Goal: Task Accomplishment & Management: Manage account settings

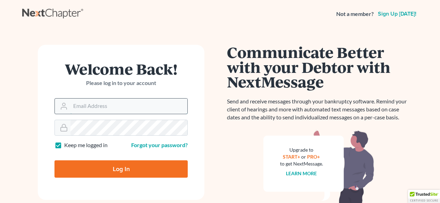
click at [102, 107] on input "Email Address" at bounding box center [128, 105] width 117 height 15
type input "[EMAIL_ADDRESS][DOMAIN_NAME]"
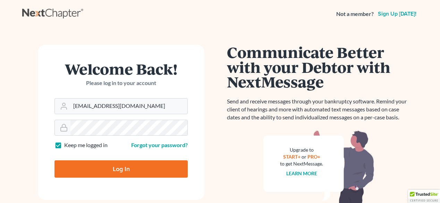
type input "Thinking..."
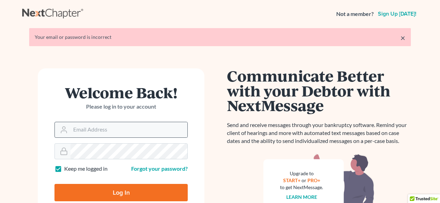
click at [181, 130] on span at bounding box center [184, 130] width 6 height 6
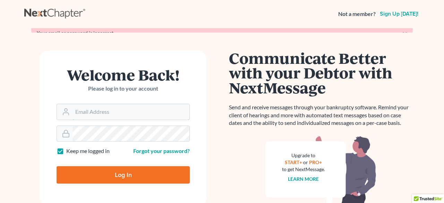
type input "[EMAIL_ADDRESS][DOMAIN_NAME]"
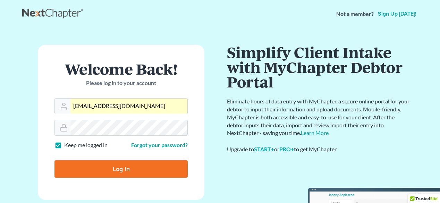
click at [130, 166] on input "Log In" at bounding box center [120, 168] width 133 height 17
type input "Thinking..."
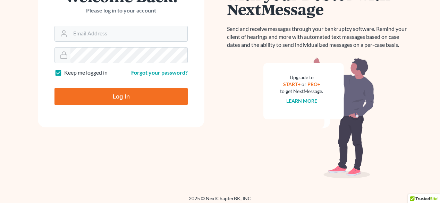
scroll to position [101, 0]
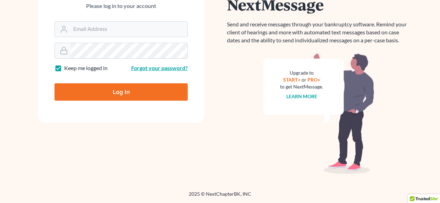
click at [163, 69] on link "Forgot your password?" at bounding box center [159, 67] width 57 height 7
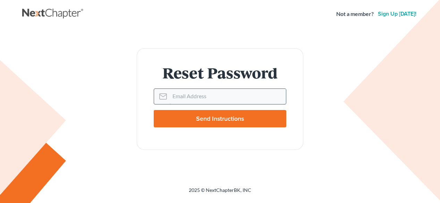
click at [178, 95] on input "Email Address" at bounding box center [228, 96] width 116 height 15
type input "[EMAIL_ADDRESS][DOMAIN_NAME]"
click at [196, 122] on input "Send Instructions" at bounding box center [220, 118] width 132 height 17
